Goal: Transaction & Acquisition: Purchase product/service

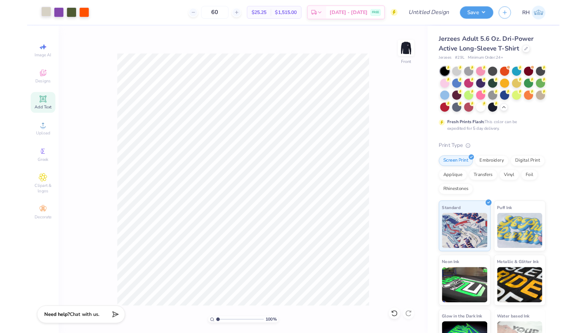
scroll to position [118, 0]
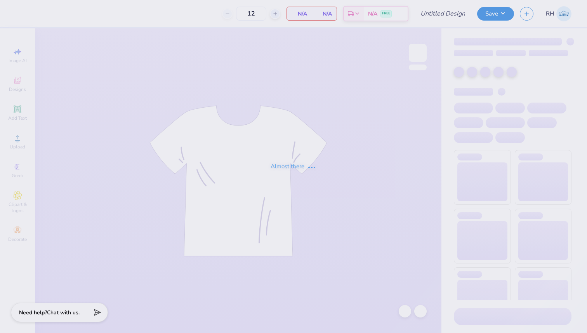
type input "final almost"
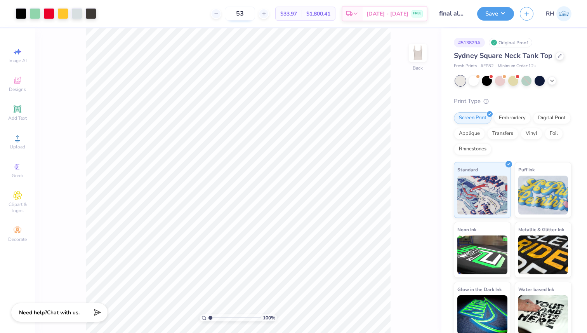
click at [254, 13] on input "53" at bounding box center [240, 14] width 30 height 14
type input "5"
click at [216, 12] on div "70 $33.03 Per Item $2,312.10 Total Est. Delivery Sep 16 - 19 FREE" at bounding box center [264, 13] width 325 height 27
click at [192, 22] on div "70 $33.03 Per Item $2,312.10 Total Est. Delivery Sep 16 - 19 FREE" at bounding box center [264, 13] width 325 height 27
click at [255, 13] on input "70" at bounding box center [240, 14] width 30 height 14
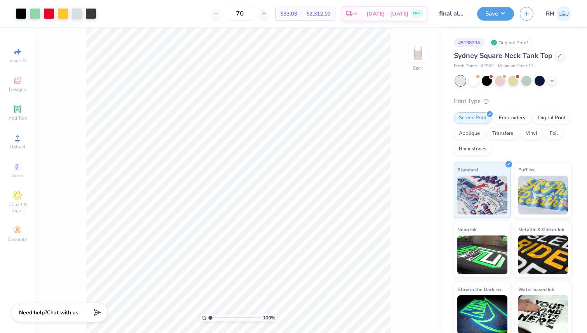
click at [173, 13] on div "70 $33.03 Per Item $2,312.10 Total Est. Delivery Sep 16 - 19 FREE" at bounding box center [264, 13] width 325 height 27
click at [255, 14] on input "70" at bounding box center [240, 14] width 30 height 14
click at [177, 19] on div "70 $33.03 Per Item $2,312.10 Total Est. Delivery Sep 16 - 19 FREE" at bounding box center [264, 13] width 325 height 27
click at [255, 15] on input "70" at bounding box center [240, 14] width 30 height 14
type input "7"
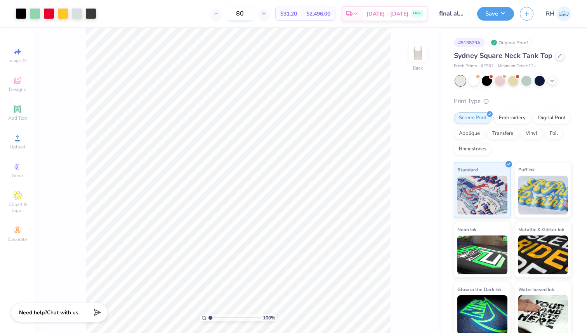
type input "8"
type input "7"
type input "8"
click at [199, 12] on div "– – Per Item – – Total Est. Delivery N/A FREE" at bounding box center [264, 13] width 325 height 27
